Goal: Find specific fact: Find specific fact

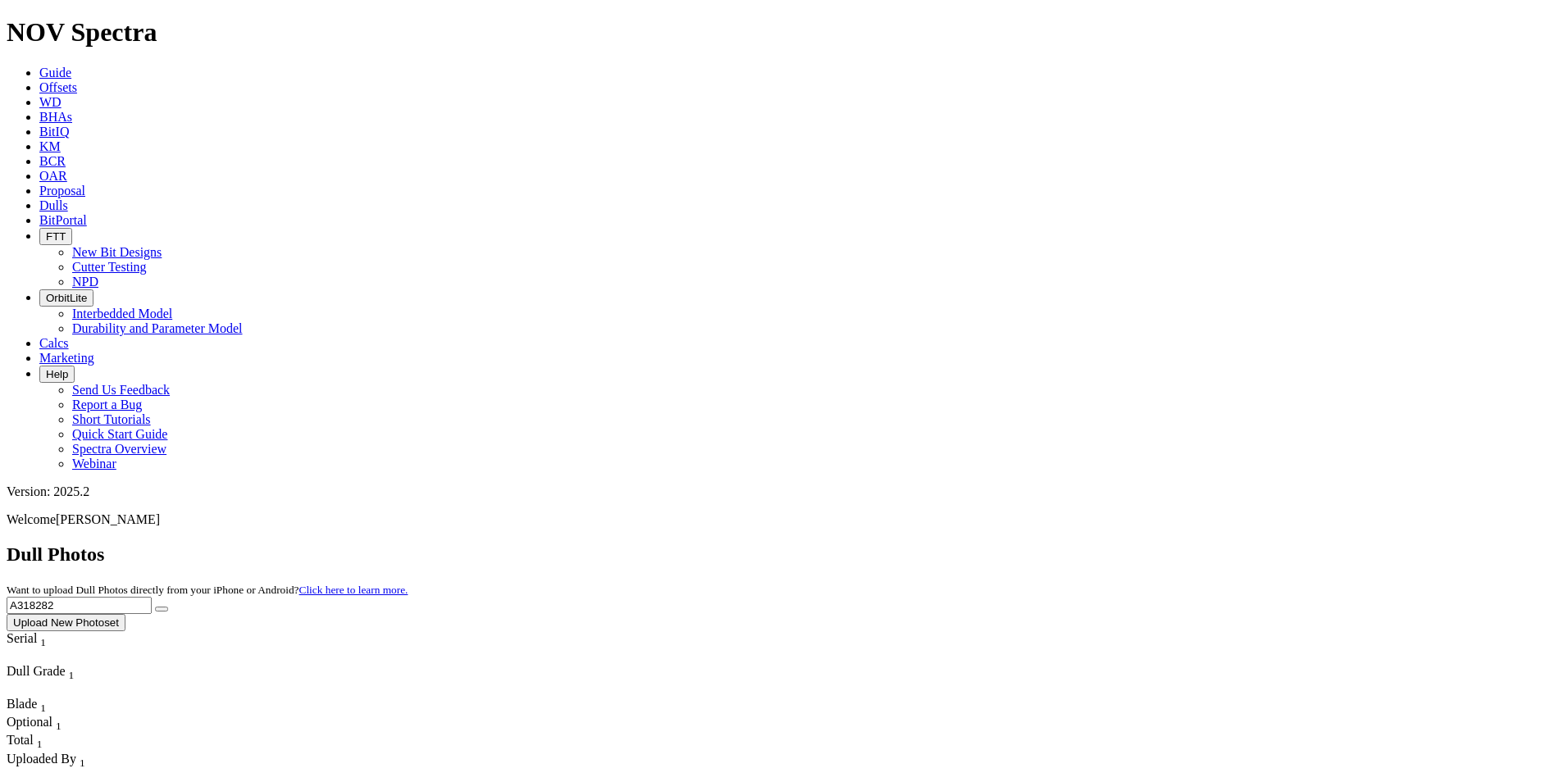
click at [152, 597] on input "A318282" at bounding box center [79, 605] width 145 height 17
paste input "20177"
type input "A320177"
click at [162, 609] on icon "submit" at bounding box center [162, 609] width 0 height 0
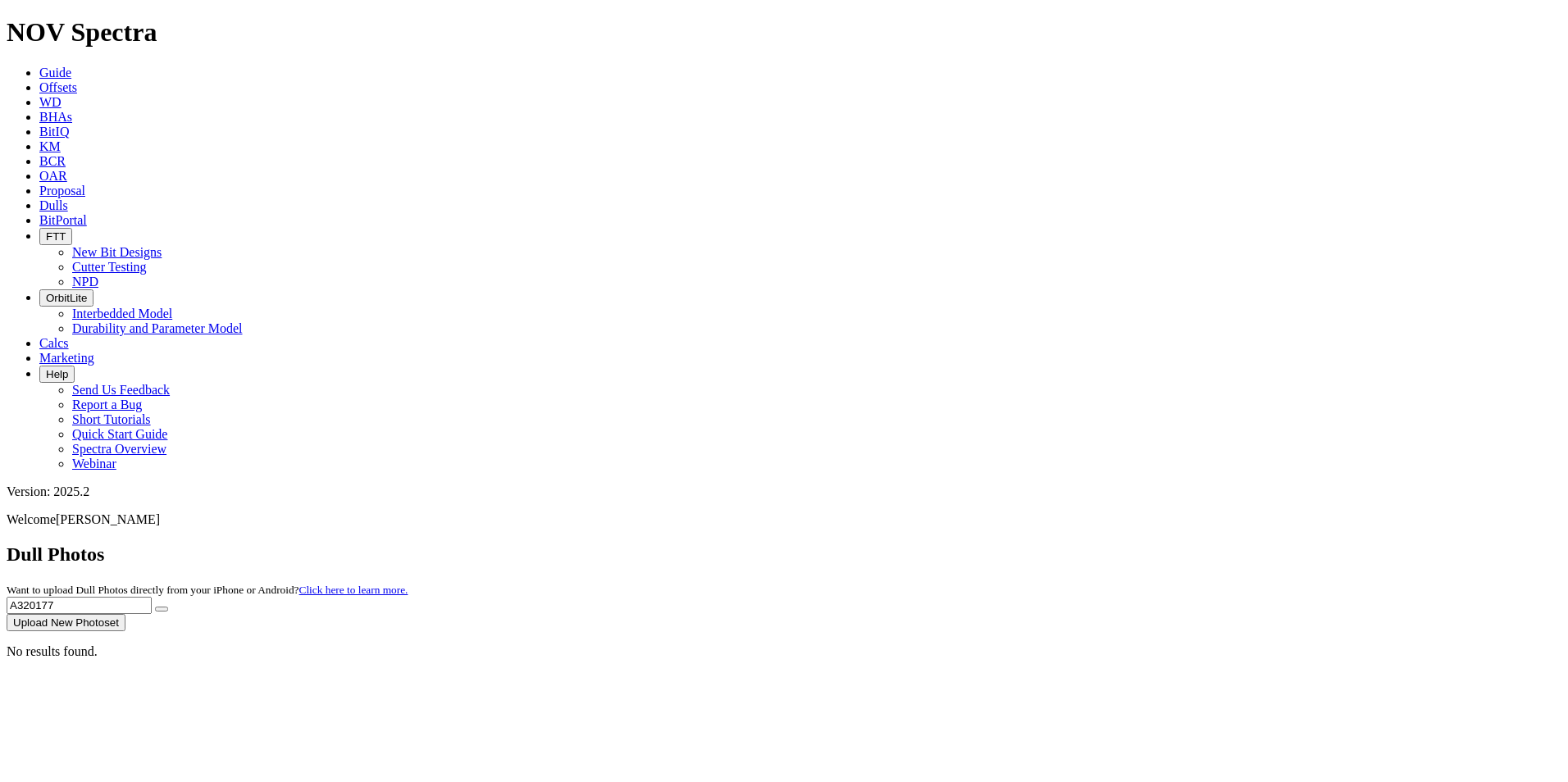
click at [68, 198] on link "Dulls" at bounding box center [53, 205] width 29 height 14
click at [152, 597] on input "A320177" at bounding box center [79, 605] width 145 height 17
click at [68, 198] on span "Dulls" at bounding box center [53, 205] width 29 height 14
